Goal: Transaction & Acquisition: Purchase product/service

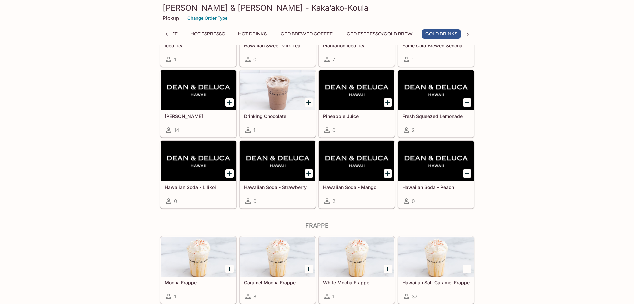
scroll to position [0, 91]
click at [470, 273] on div at bounding box center [468, 269] width 14 height 14
click at [465, 268] on icon "Add Hawaiian Salt Caramel Frappe" at bounding box center [467, 269] width 8 height 8
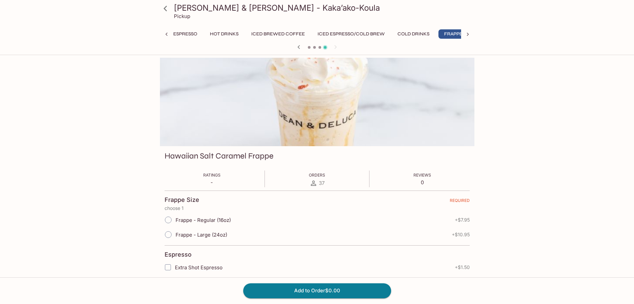
scroll to position [0, 126]
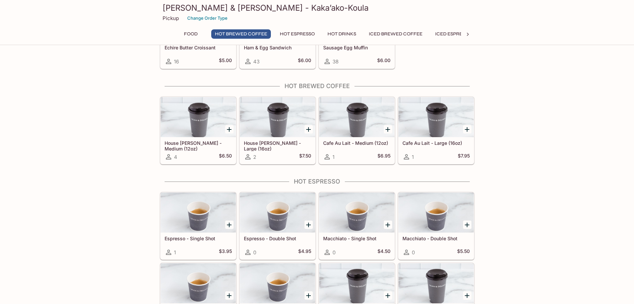
scroll to position [46, 0]
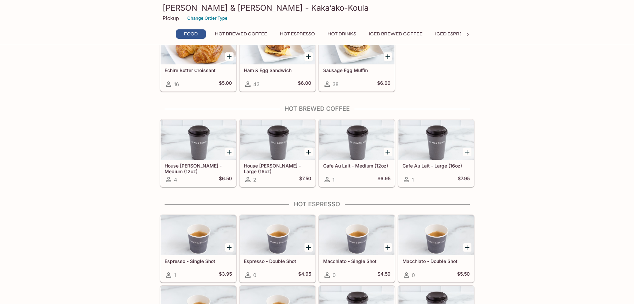
click at [468, 33] on icon at bounding box center [468, 34] width 7 height 7
click at [468, 33] on div "Food Hot Brewed Coffee Hot Espresso Hot Drinks Iced Brewed Coffee Iced Espresso…" at bounding box center [317, 35] width 315 height 13
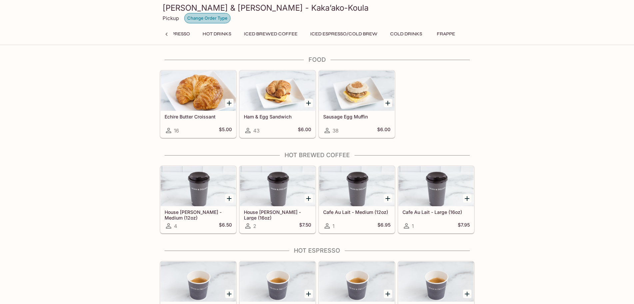
click at [198, 22] on button "Change Order Type" at bounding box center [207, 18] width 46 height 10
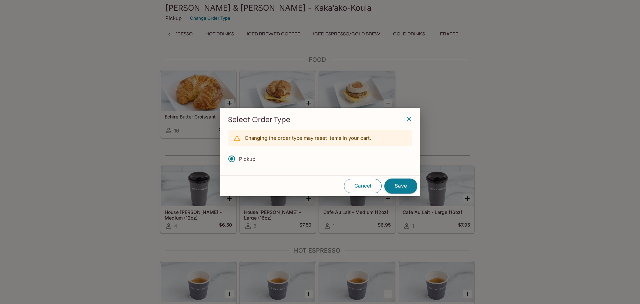
click at [366, 188] on button "Cancel" at bounding box center [363, 186] width 38 height 14
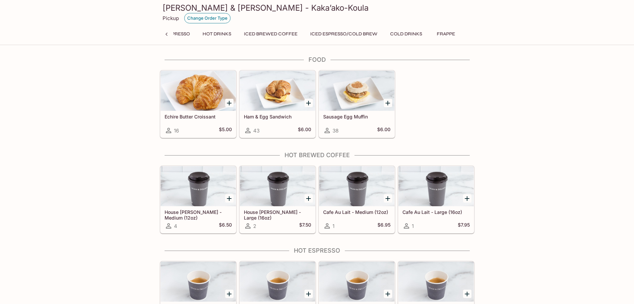
click at [224, 18] on button "Change Order Type" at bounding box center [207, 18] width 46 height 10
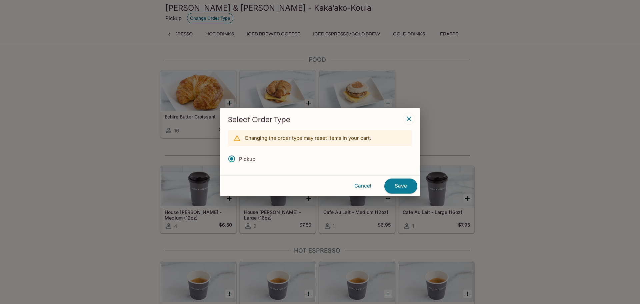
click at [224, 18] on div "Select Order Type Changing the order type may reset items in your cart. Pickup …" at bounding box center [320, 152] width 640 height 304
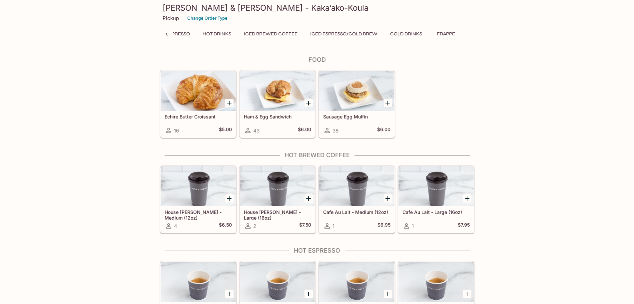
click at [231, 8] on h3 "[PERSON_NAME] & [PERSON_NAME] - Kaka’ako-Koula" at bounding box center [317, 8] width 309 height 10
click at [231, 11] on h3 "[PERSON_NAME] & [PERSON_NAME] - Kaka’ako-Koula" at bounding box center [317, 8] width 309 height 10
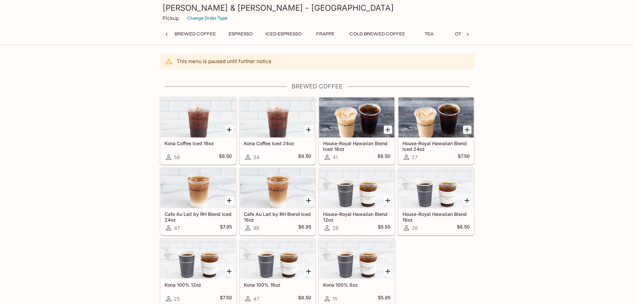
scroll to position [0, 3]
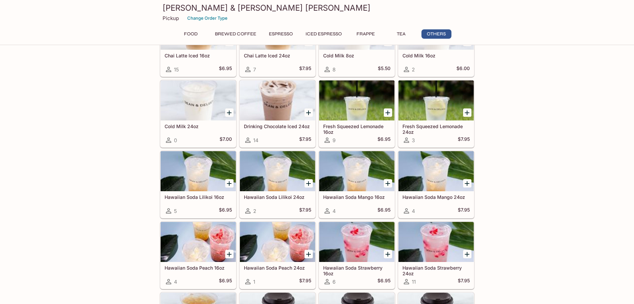
scroll to position [1607, 0]
